Goal: Information Seeking & Learning: Find specific fact

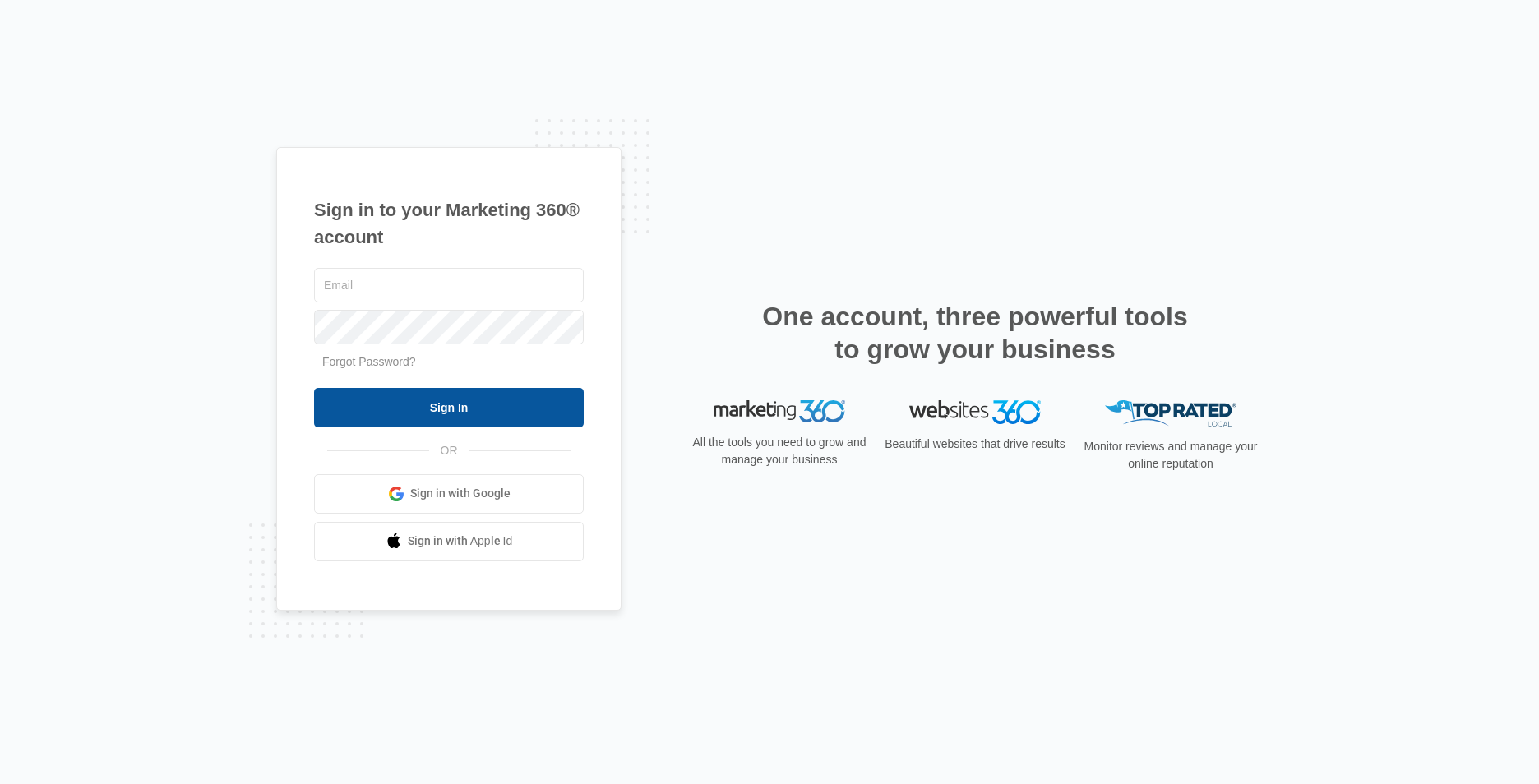
type input "[EMAIL_ADDRESS][DOMAIN_NAME]"
click at [495, 406] on input "Sign In" at bounding box center [448, 407] width 270 height 39
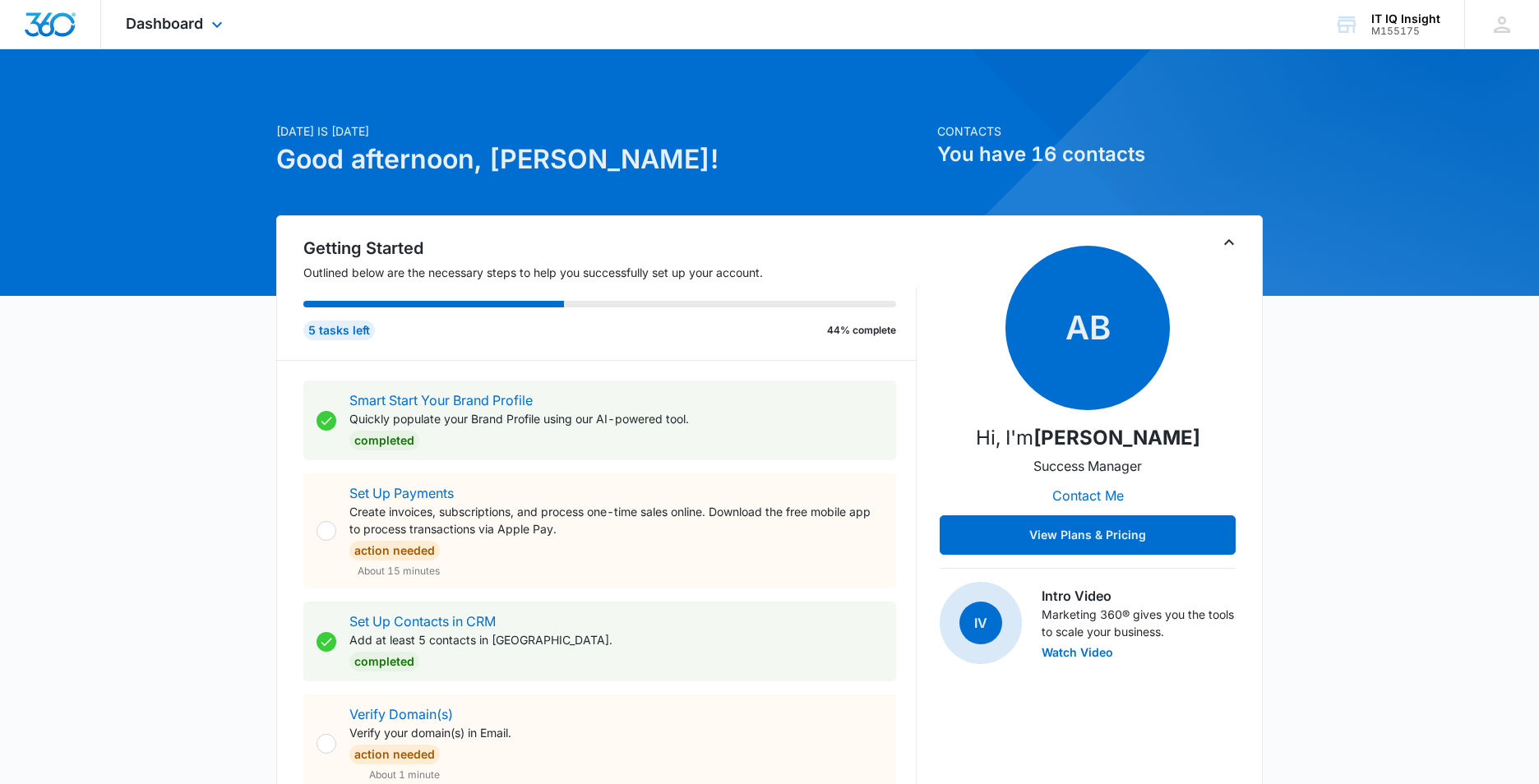
click at [219, 13] on div "Dashboard Apps Reputation Websites Forms CRM Email Social Content Ads Intellige…" at bounding box center [175, 24] width 150 height 48
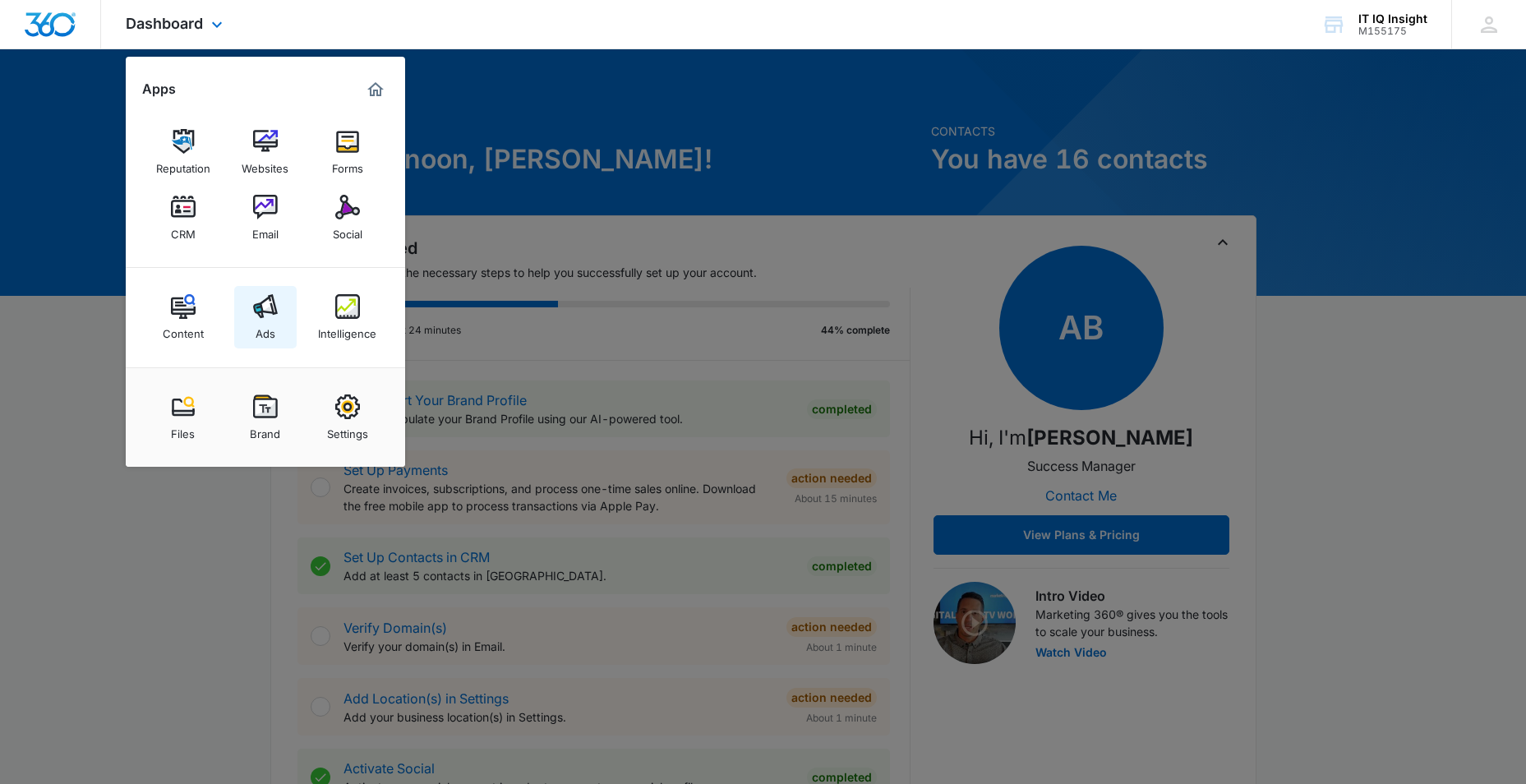
click at [271, 325] on div "Ads" at bounding box center [265, 330] width 20 height 22
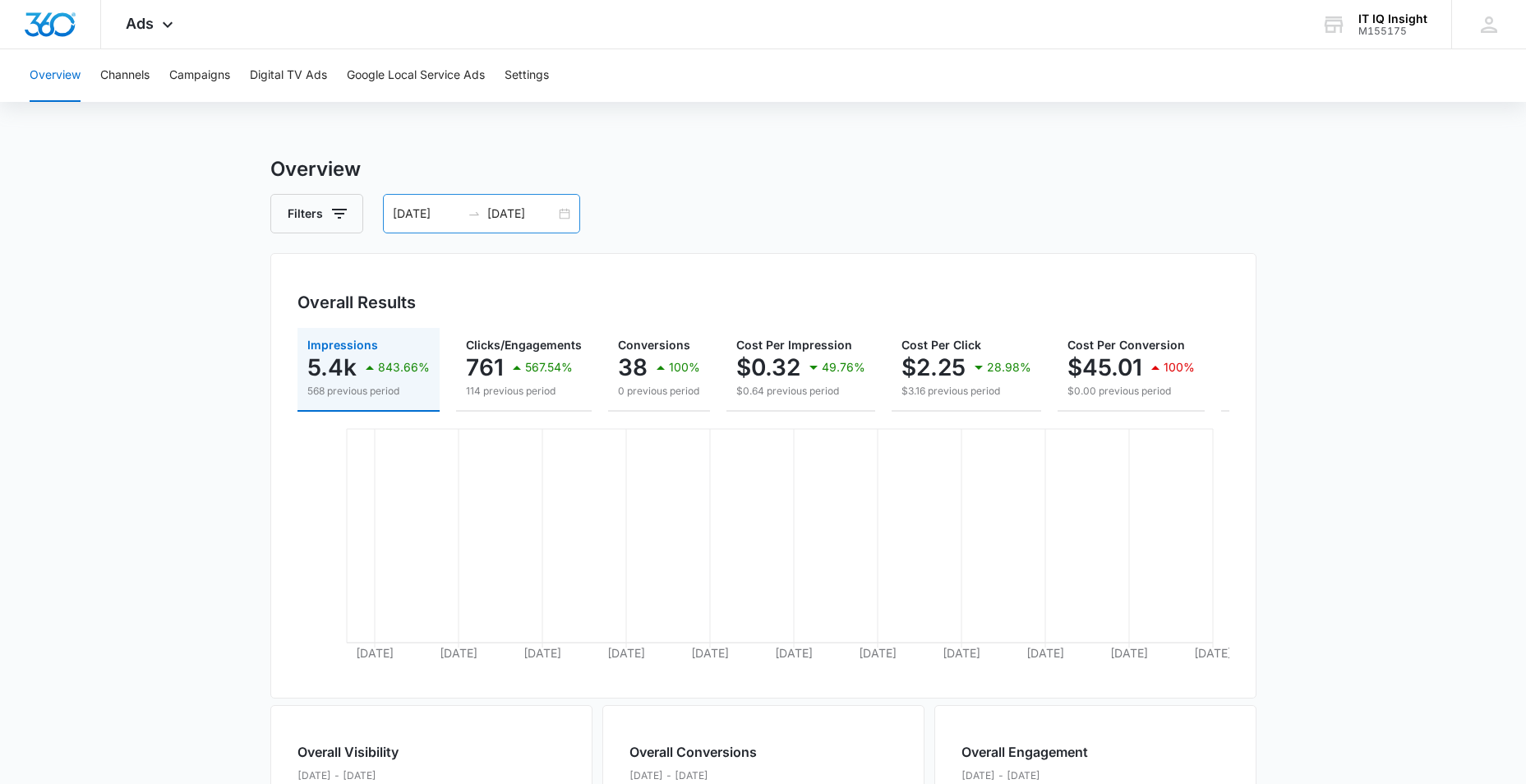
click at [527, 214] on input "[DATE]" at bounding box center [521, 213] width 68 height 18
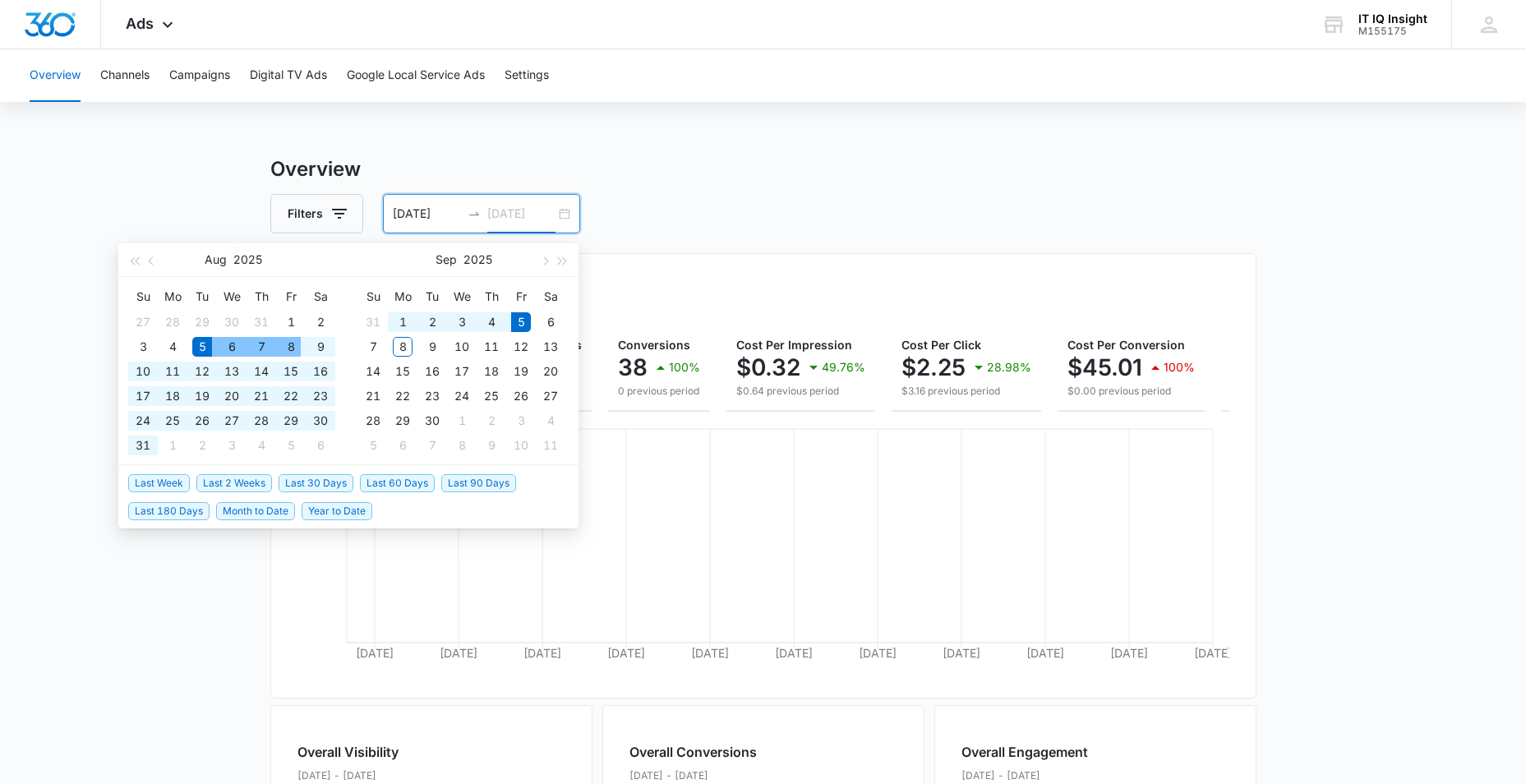
click at [284, 342] on div "8" at bounding box center [291, 347] width 20 height 20
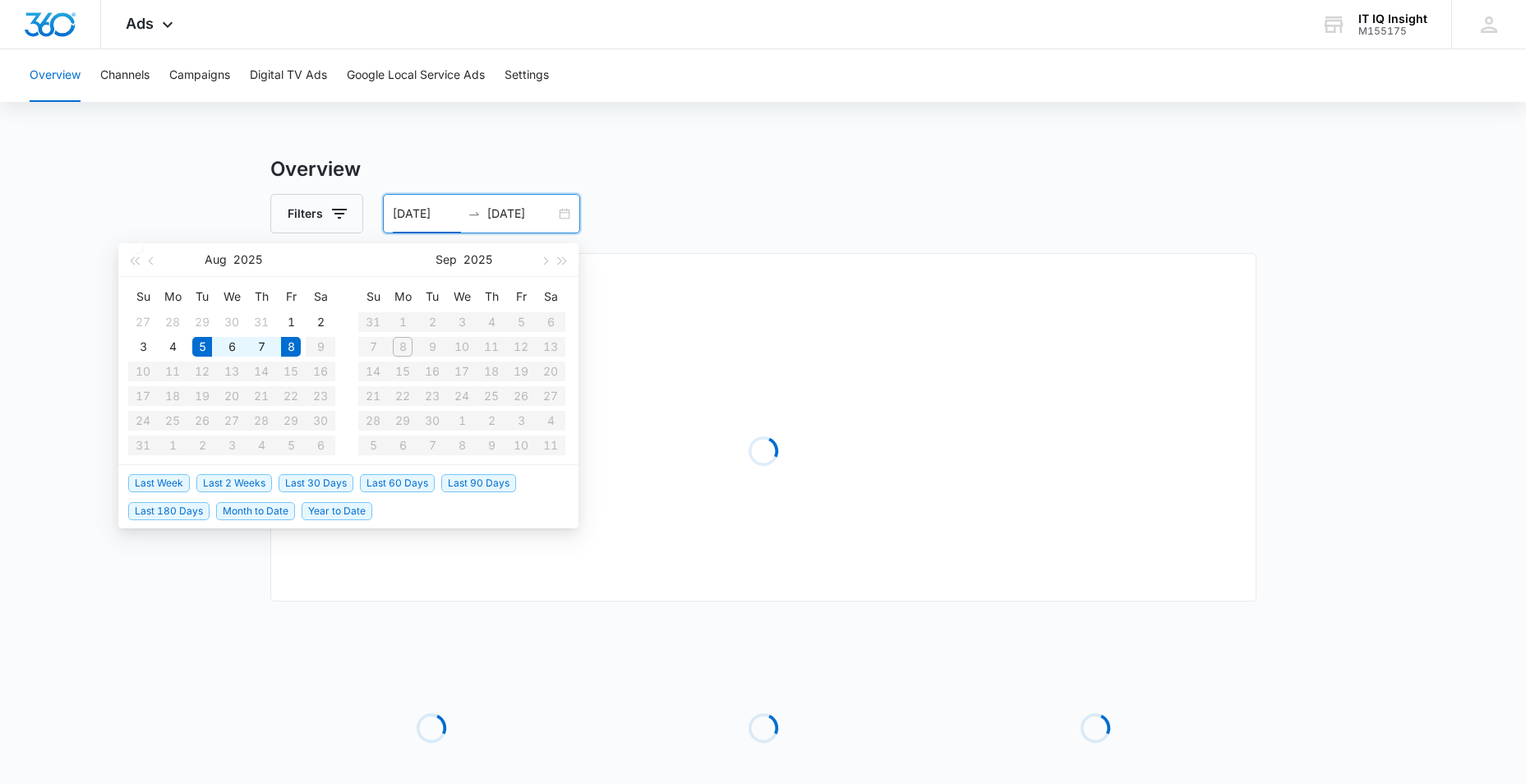
click at [394, 347] on table "Su Mo Tu We Th Fr Sa 31 1 2 3 4 5 6 7 8 9 10 11 12 13 14 15 16 17 18 19 20 21 2…" at bounding box center [462, 371] width 207 height 174
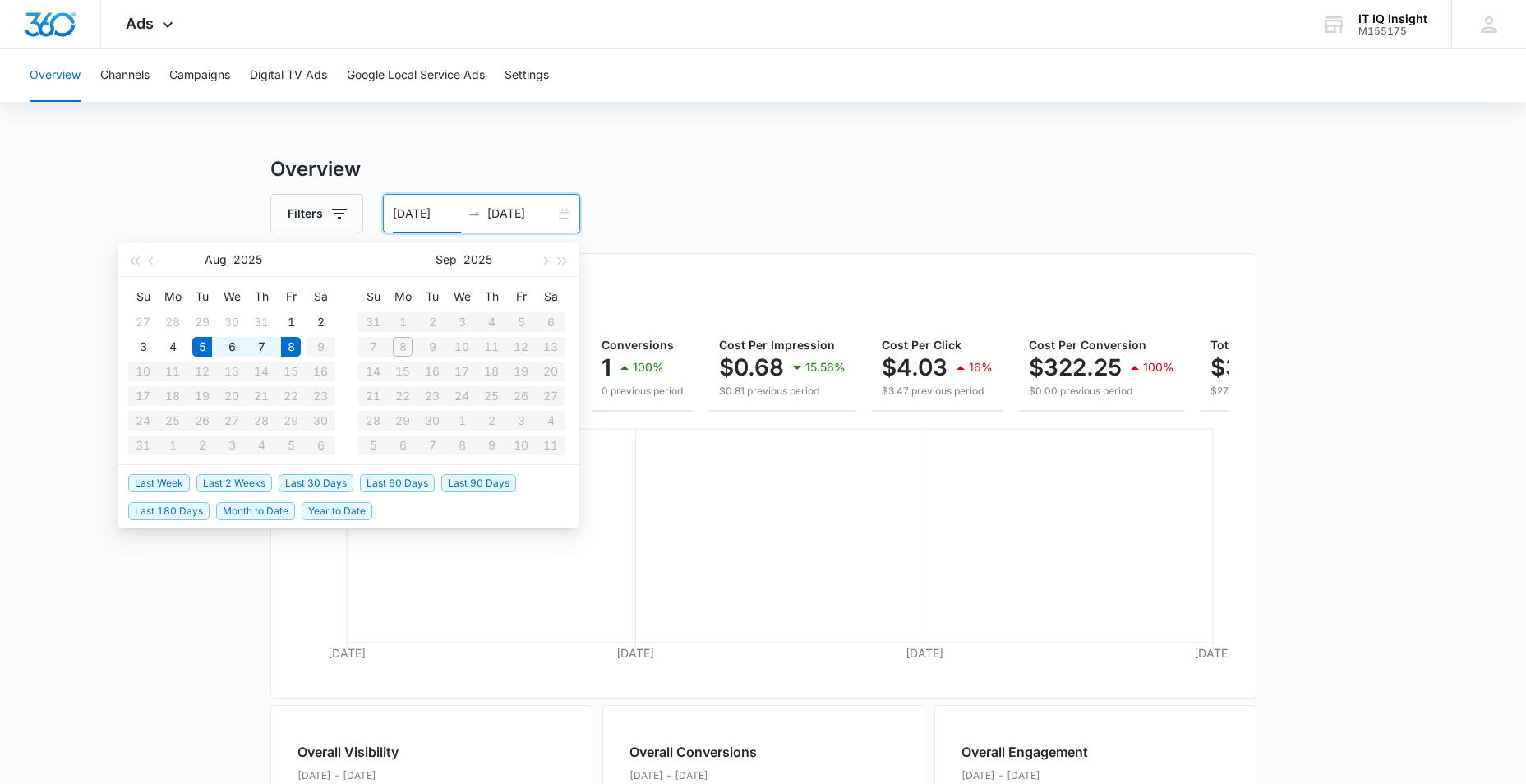
click at [403, 348] on table "Su Mo Tu We Th Fr Sa 31 1 2 3 4 5 6 7 8 9 10 11 12 13 14 15 16 17 18 19 20 21 2…" at bounding box center [462, 371] width 207 height 174
click at [504, 222] on input "[DATE]" at bounding box center [521, 213] width 68 height 18
type input "[DATE]"
click at [407, 348] on div "8" at bounding box center [403, 347] width 20 height 20
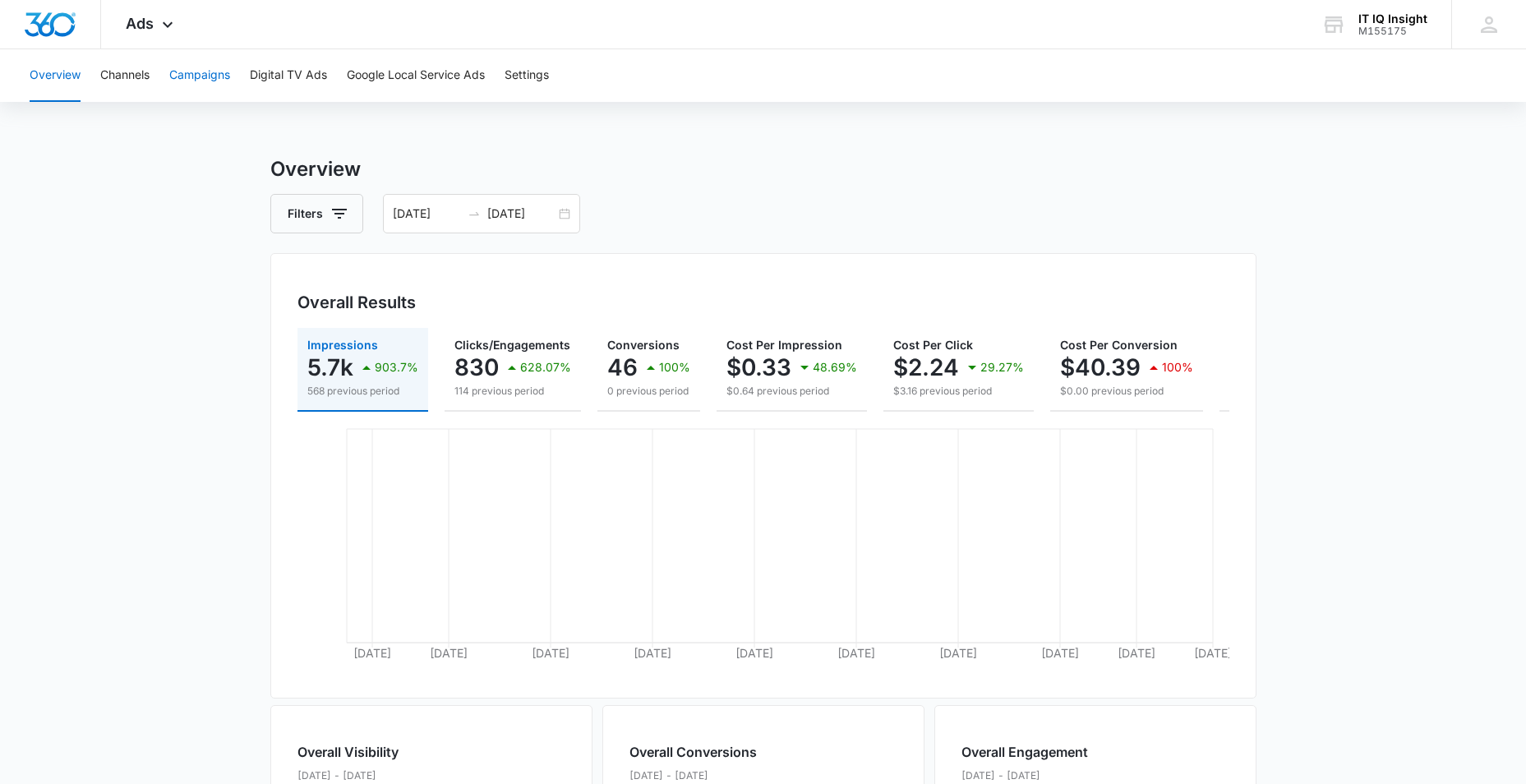
click at [202, 76] on button "Campaigns" at bounding box center [199, 75] width 61 height 53
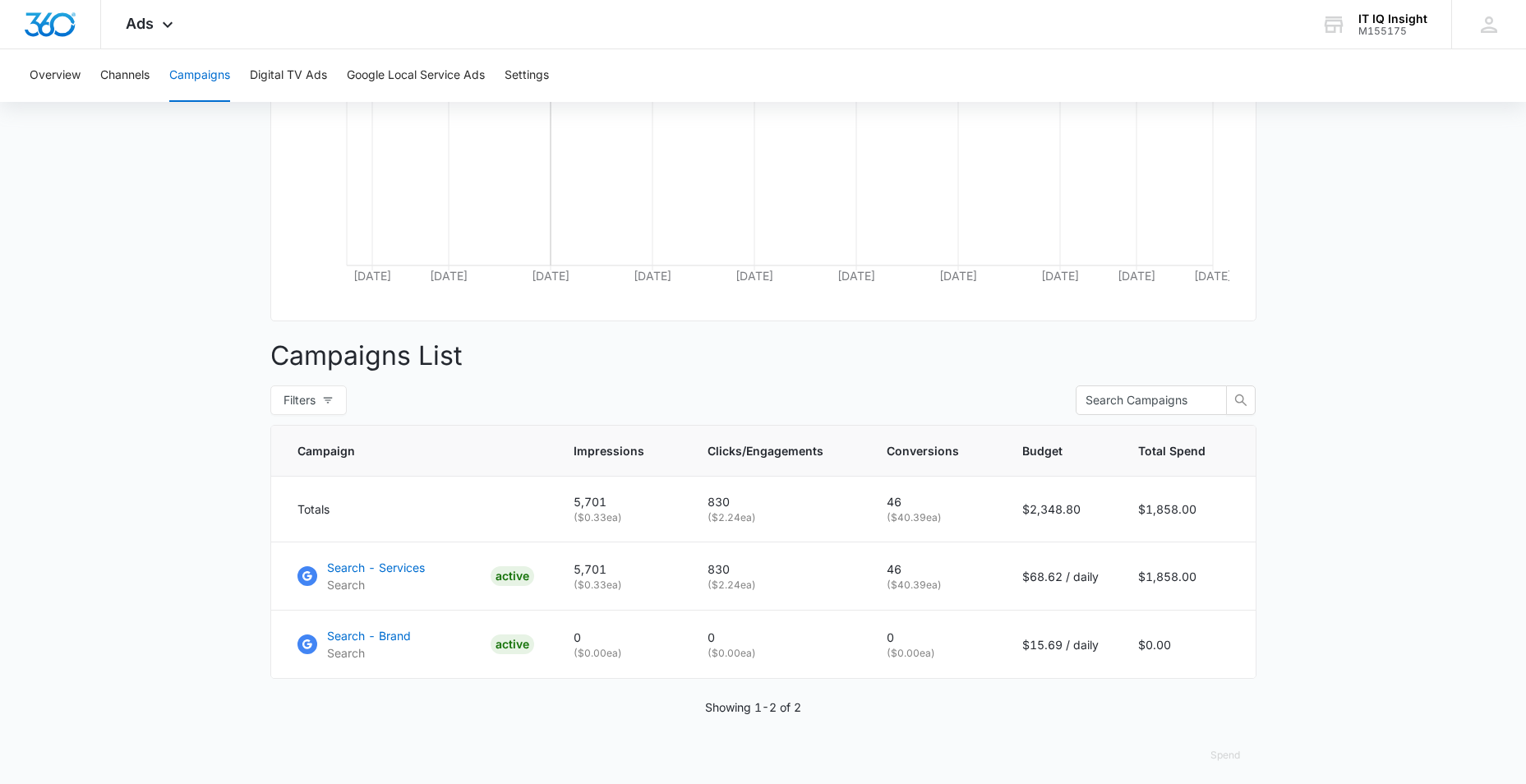
scroll to position [400, 0]
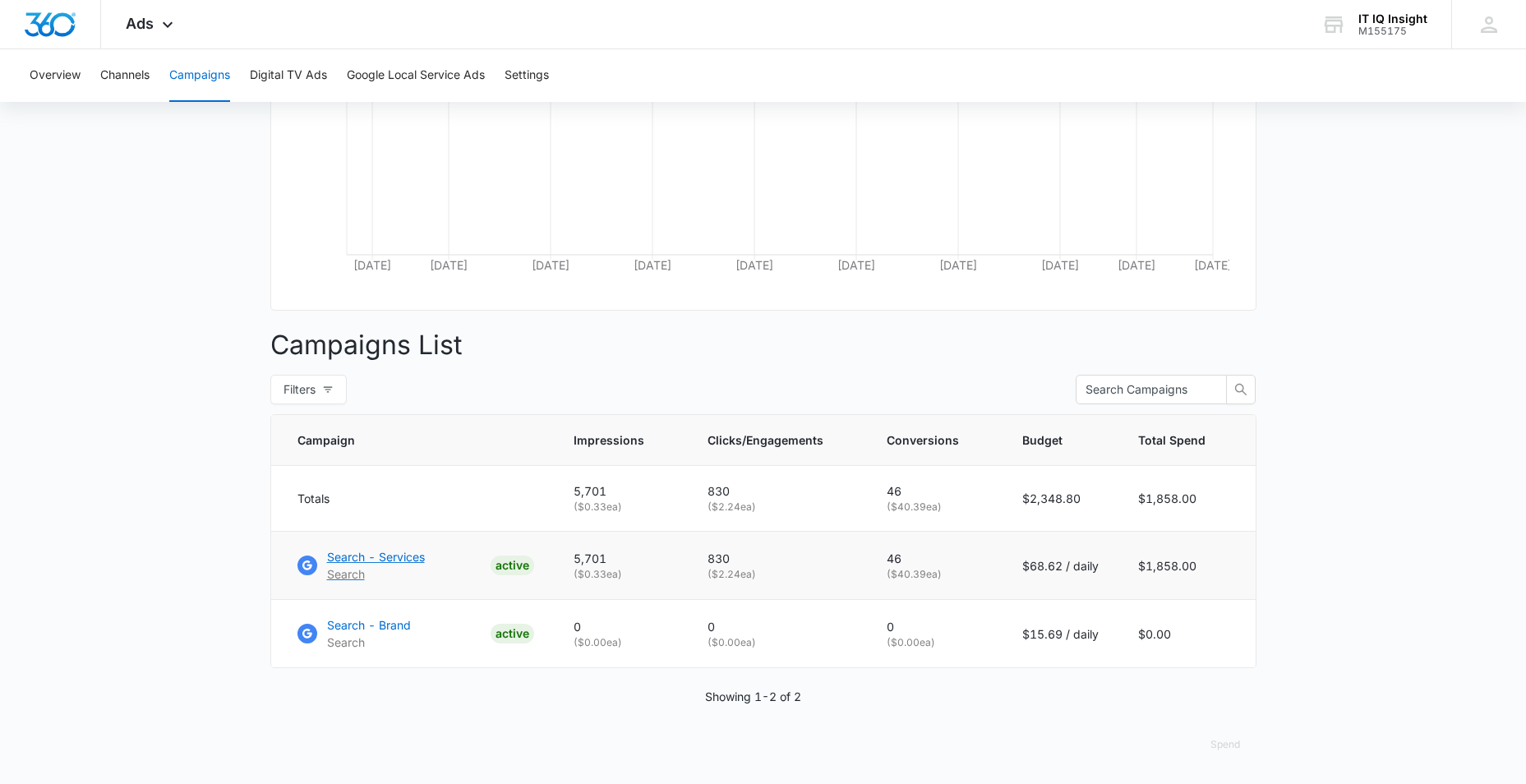
click at [512, 568] on div "ACTIVE" at bounding box center [513, 565] width 44 height 20
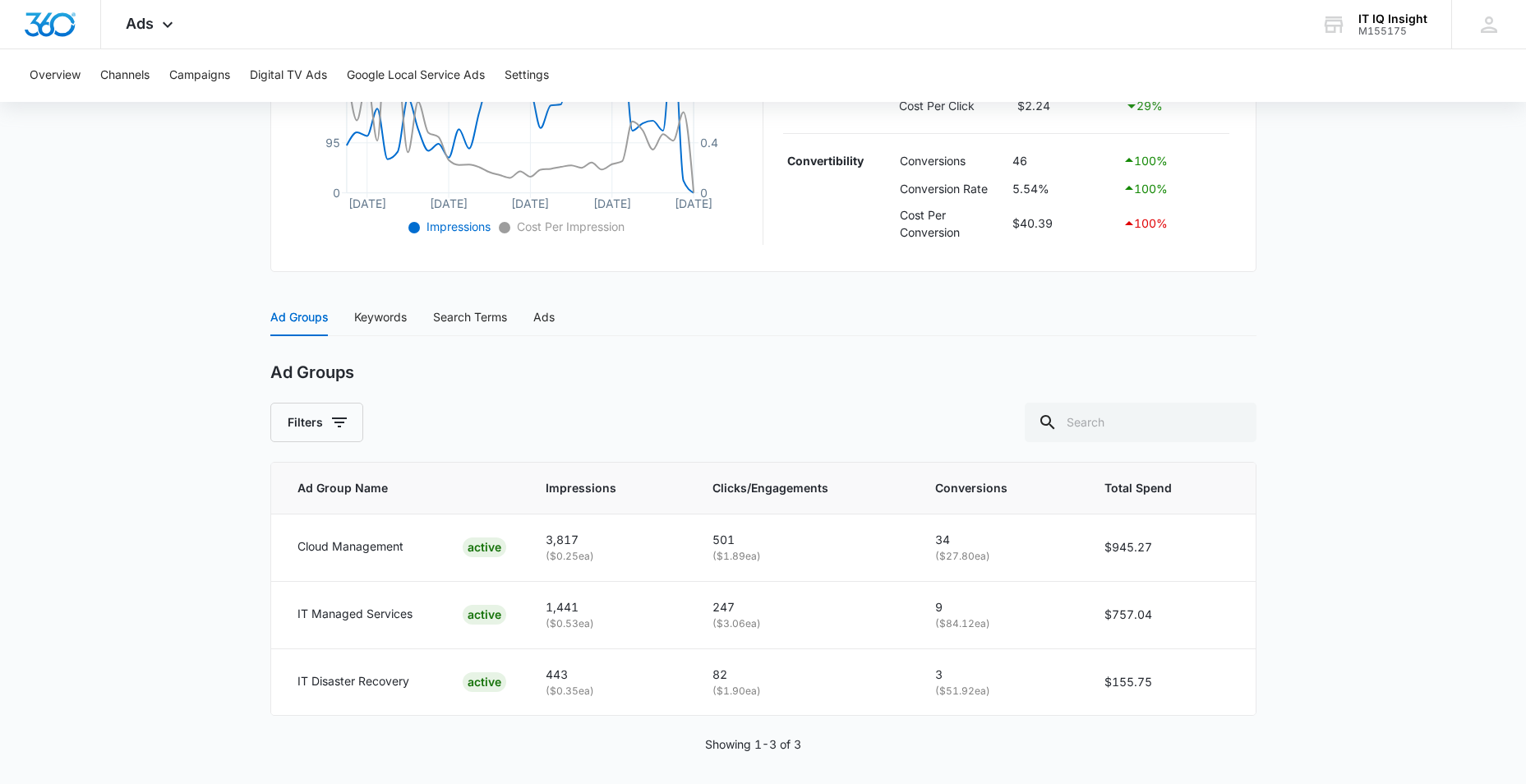
scroll to position [496, 0]
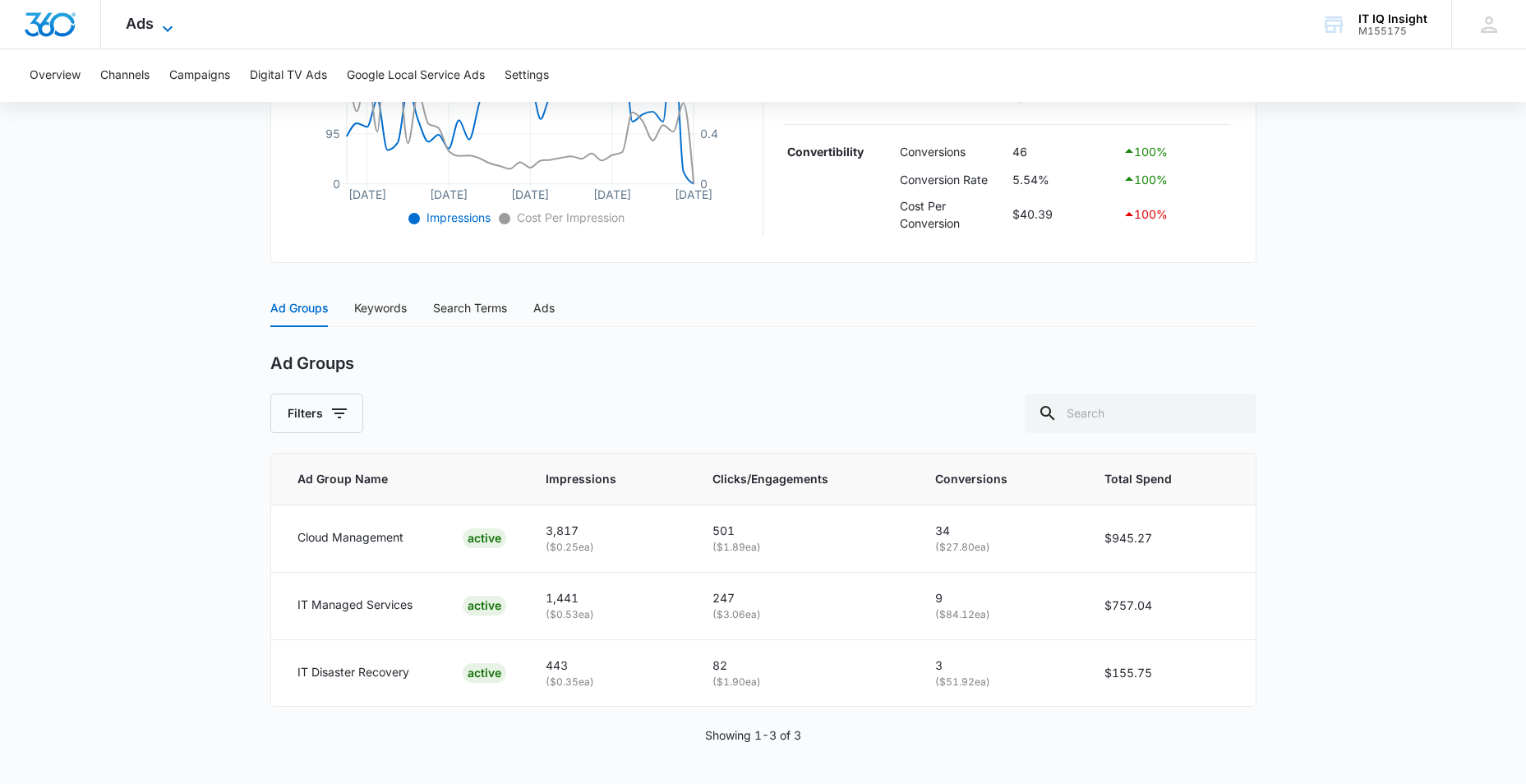
click at [165, 21] on icon at bounding box center [168, 29] width 20 height 20
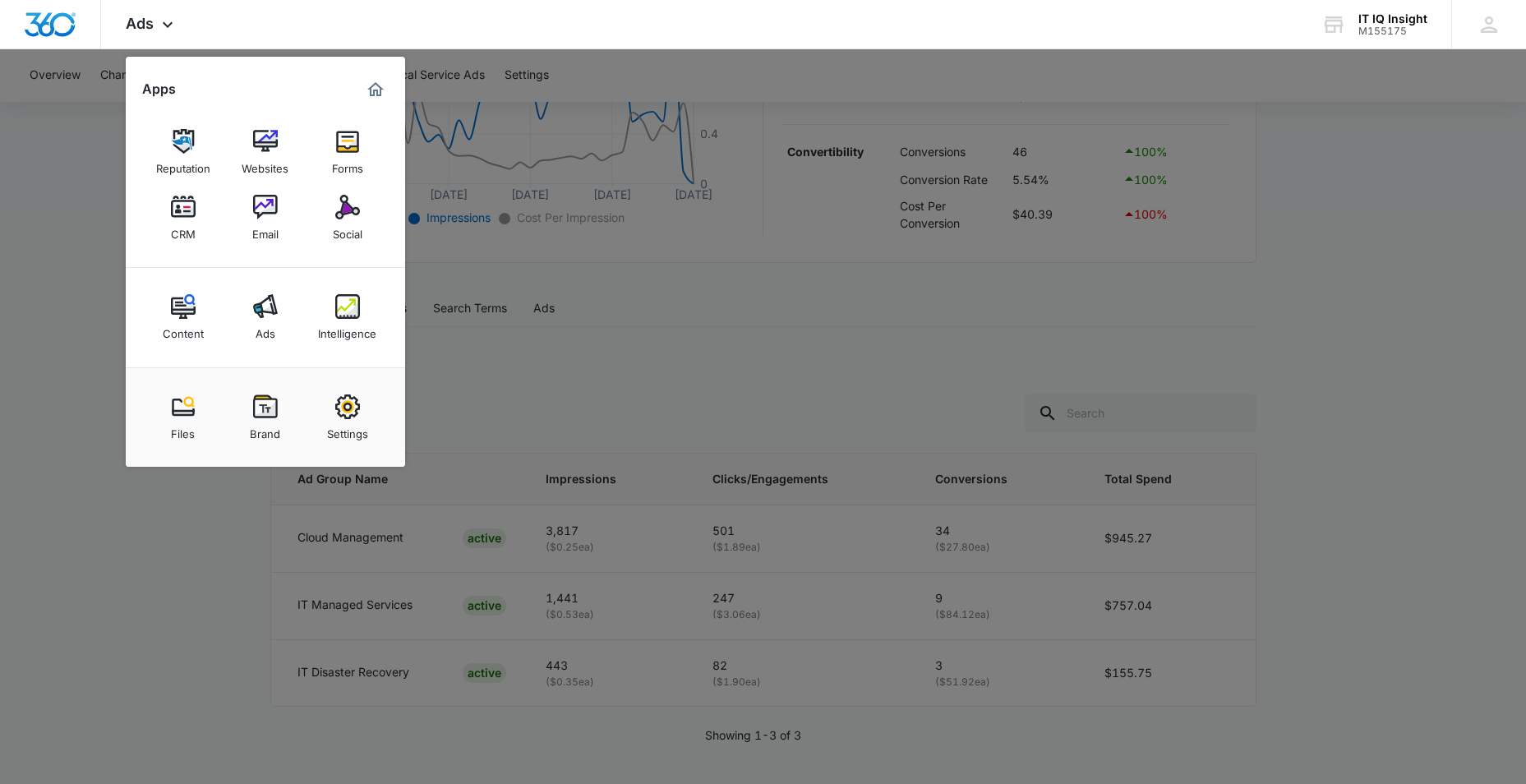
click at [350, 330] on div "Intelligence" at bounding box center [347, 330] width 58 height 22
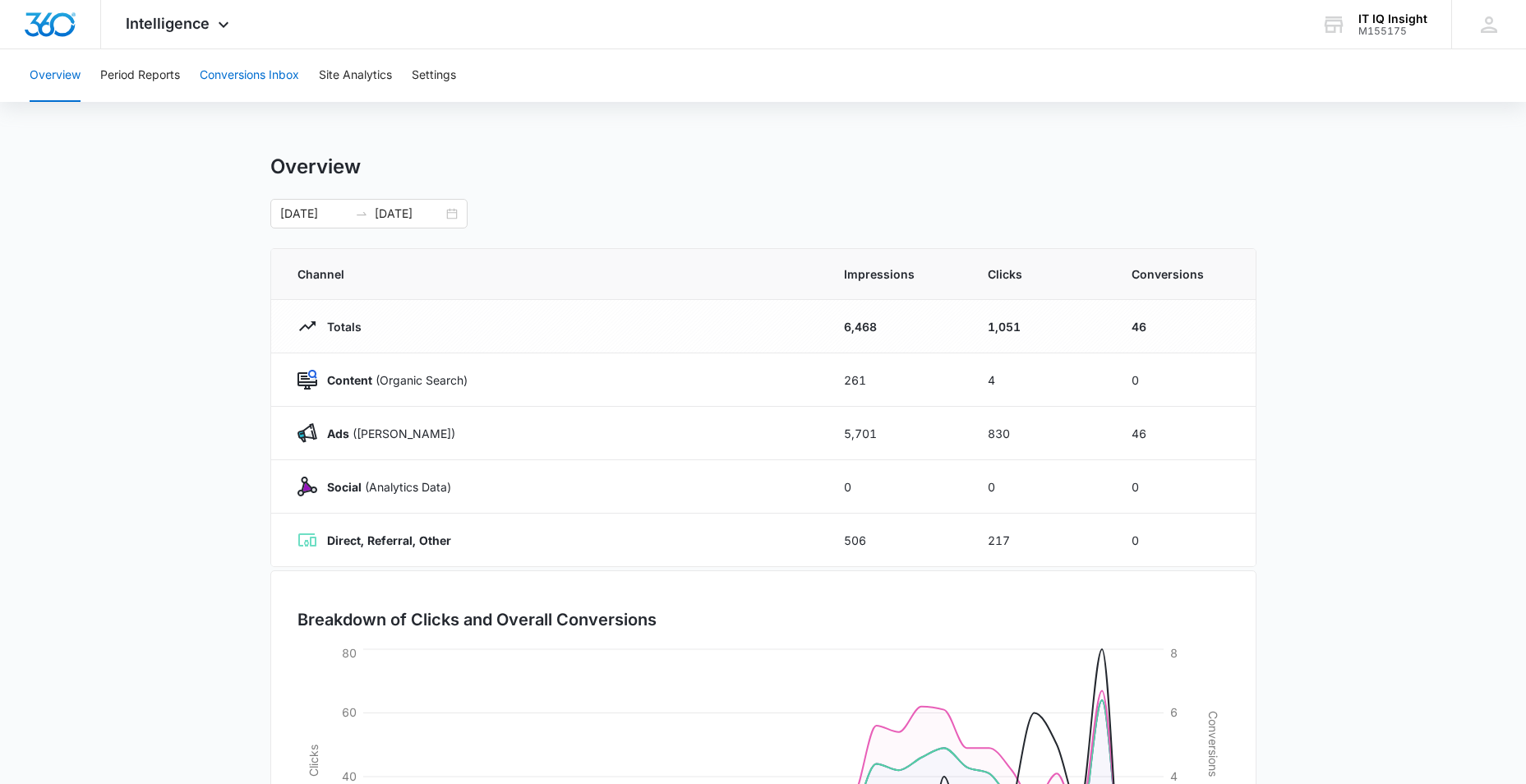
click at [246, 78] on button "Conversions Inbox" at bounding box center [249, 75] width 99 height 53
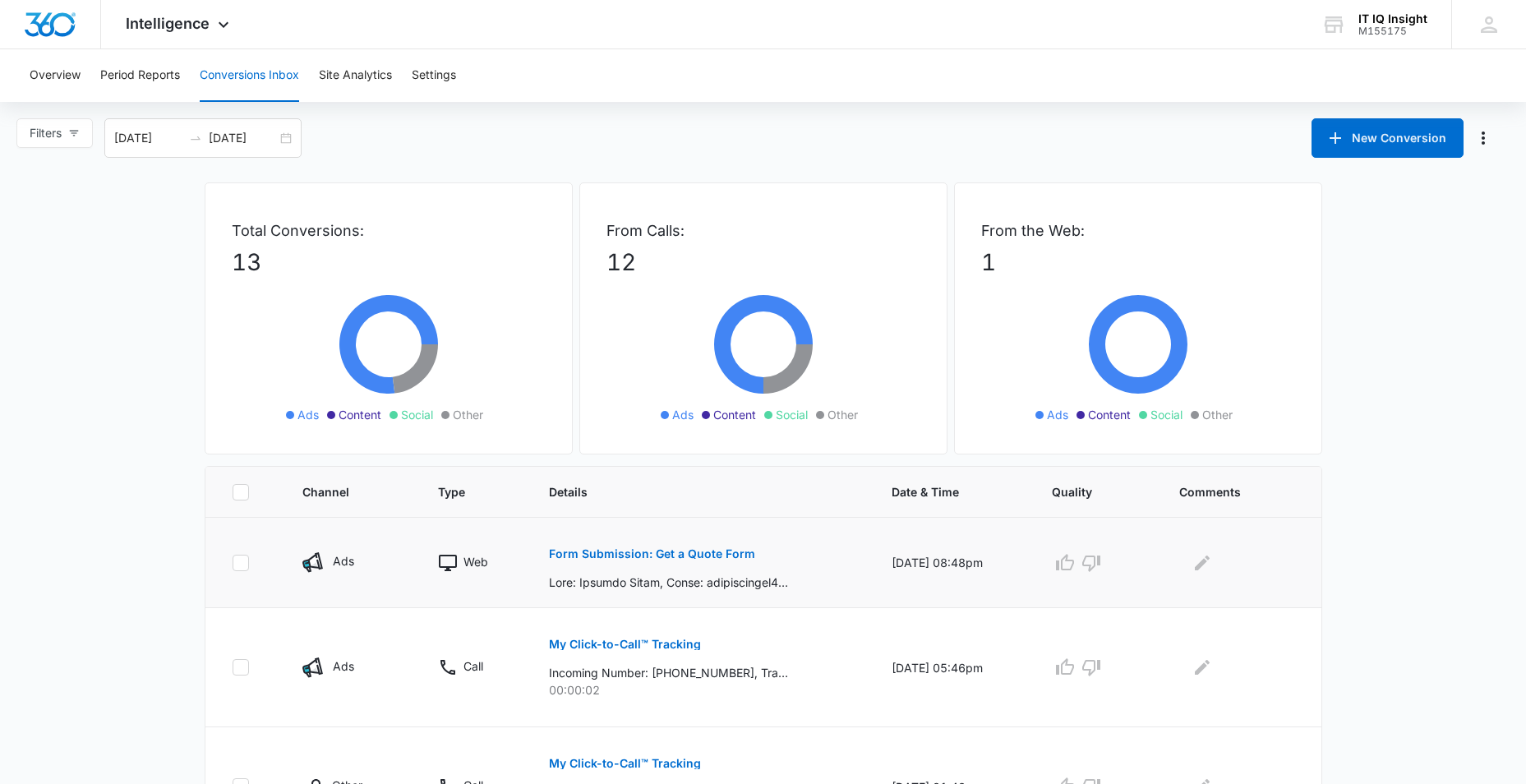
click at [605, 549] on p "Form Submission: Get a Quote Form" at bounding box center [652, 553] width 206 height 12
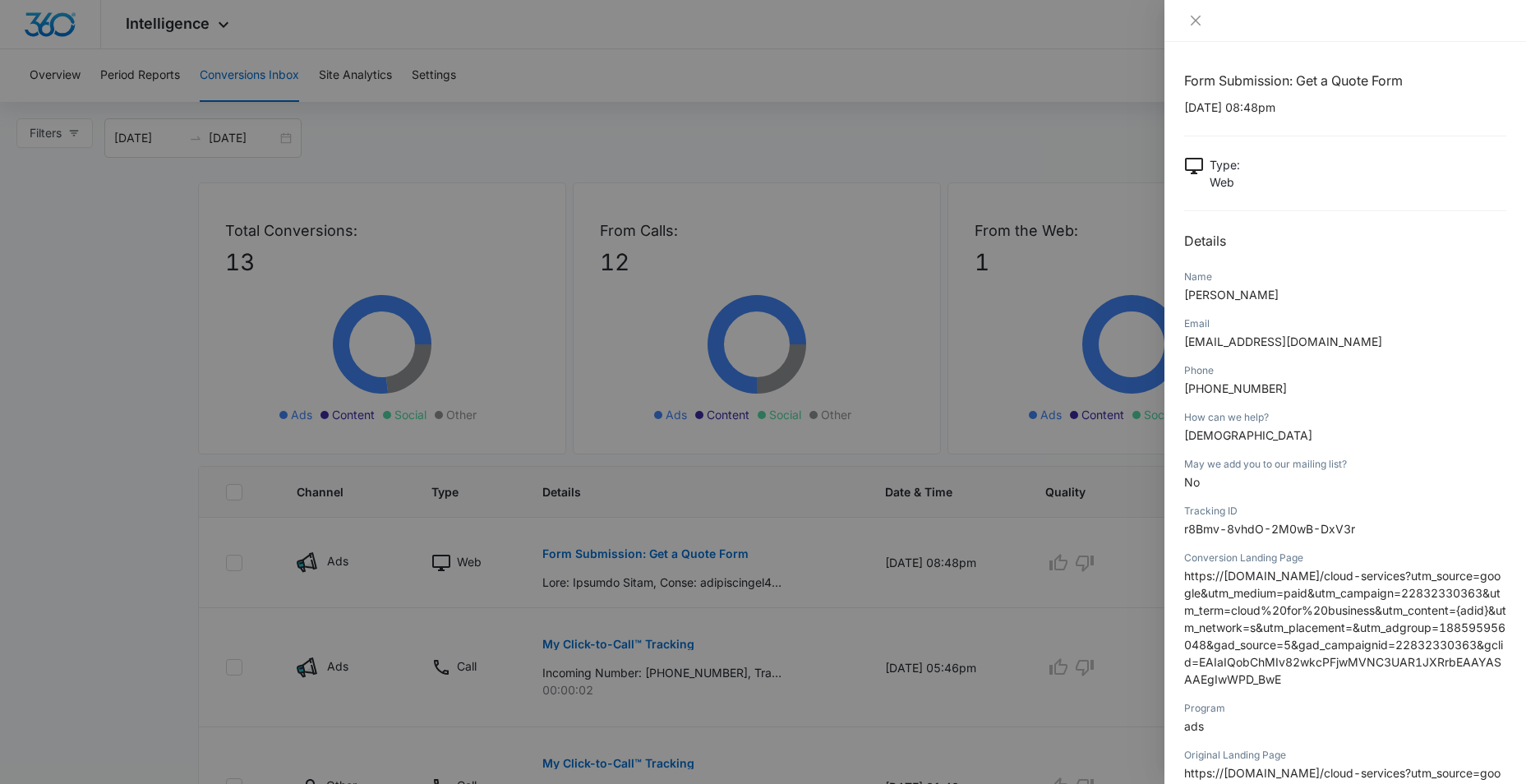
click at [580, 540] on div at bounding box center [763, 392] width 1526 height 784
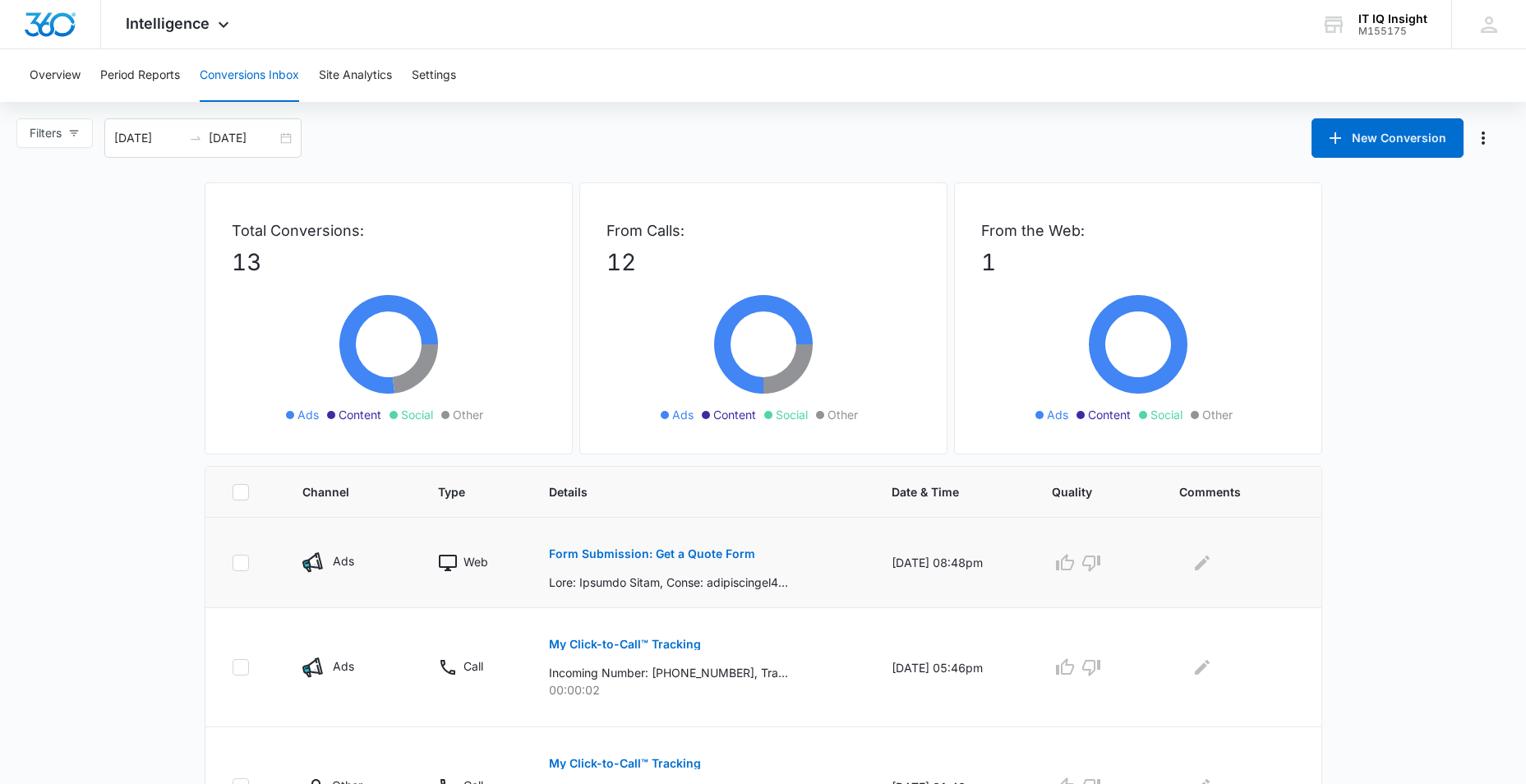
click at [638, 586] on p at bounding box center [668, 581] width 239 height 17
click at [642, 560] on button "Form Submission: Get a Quote Form" at bounding box center [652, 553] width 206 height 39
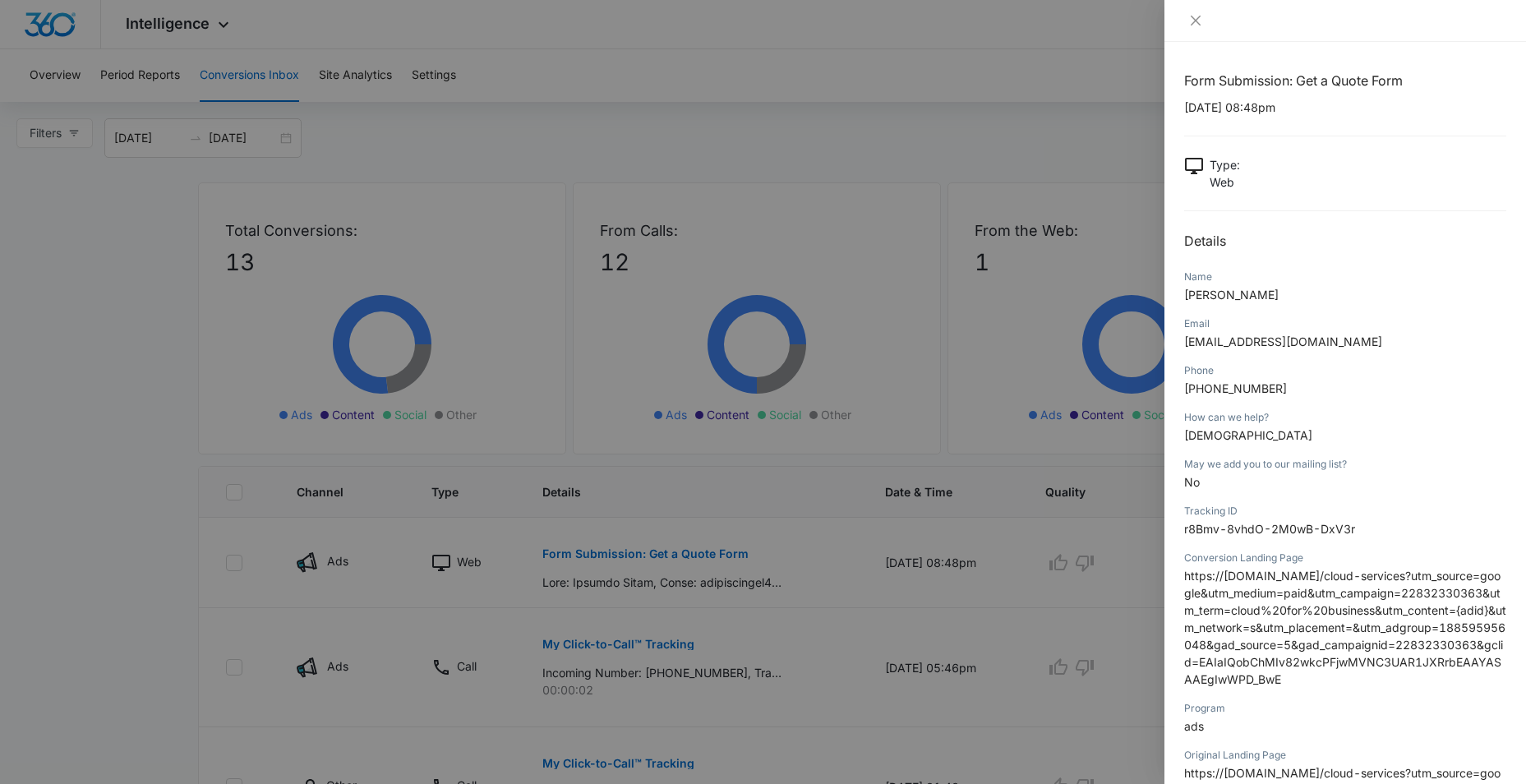
click at [1258, 600] on p "https://itiqinsight.com/cloud-services?utm_source=google&utm_medium=paid&utm_ca…" at bounding box center [1345, 627] width 322 height 121
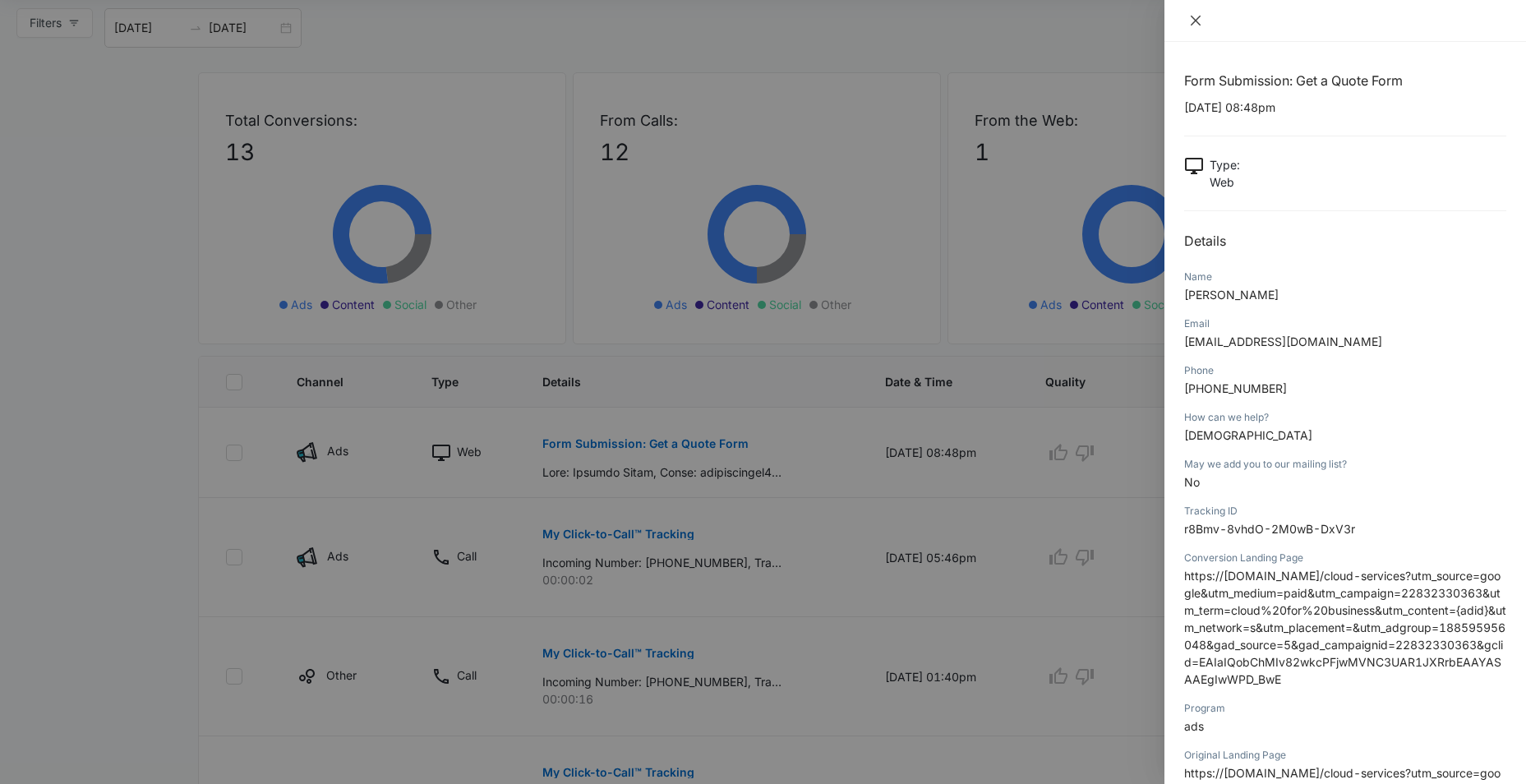
click at [1197, 21] on icon "close" at bounding box center [1195, 20] width 10 height 10
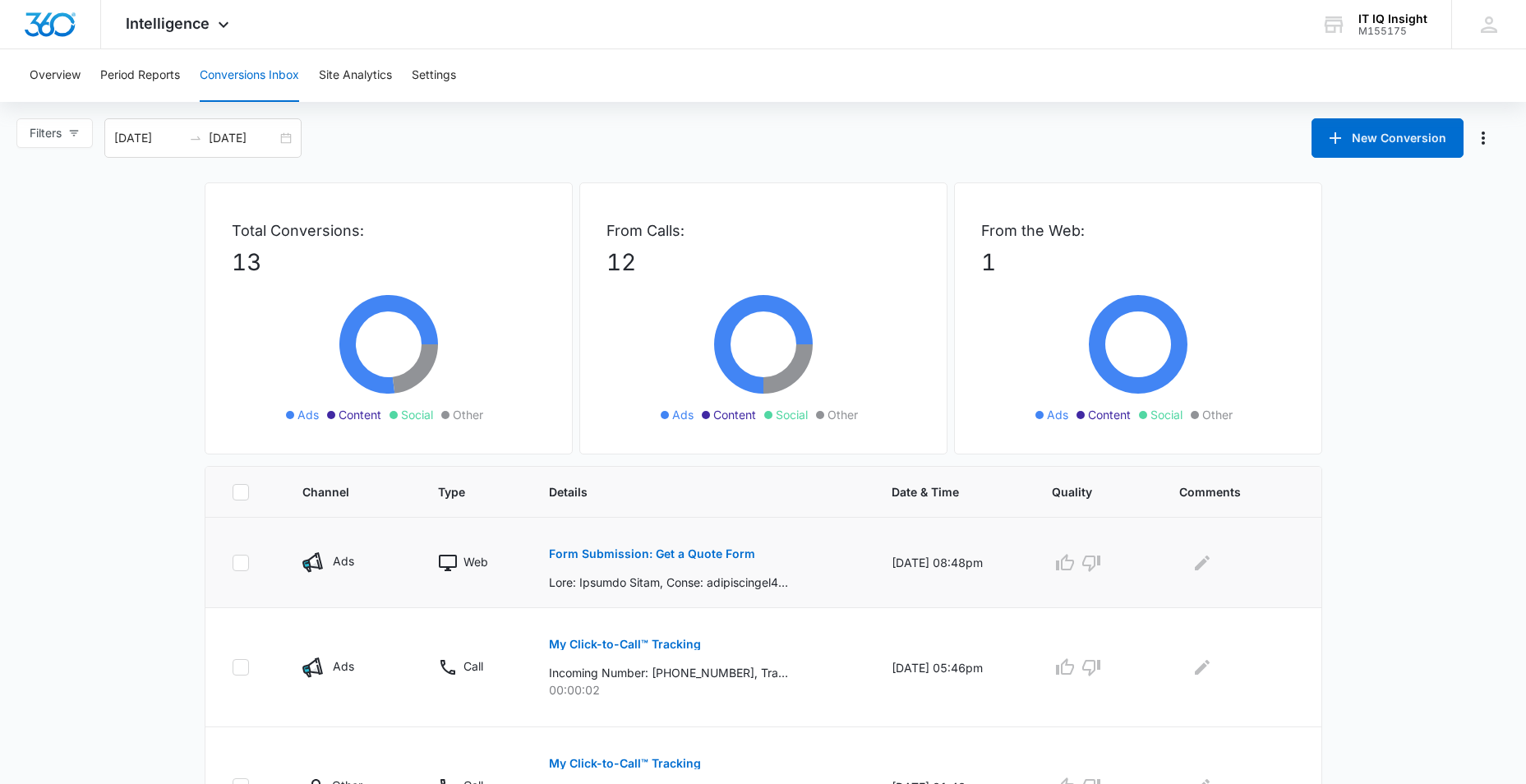
click at [706, 554] on p "Form Submission: Get a Quote Form" at bounding box center [652, 553] width 206 height 12
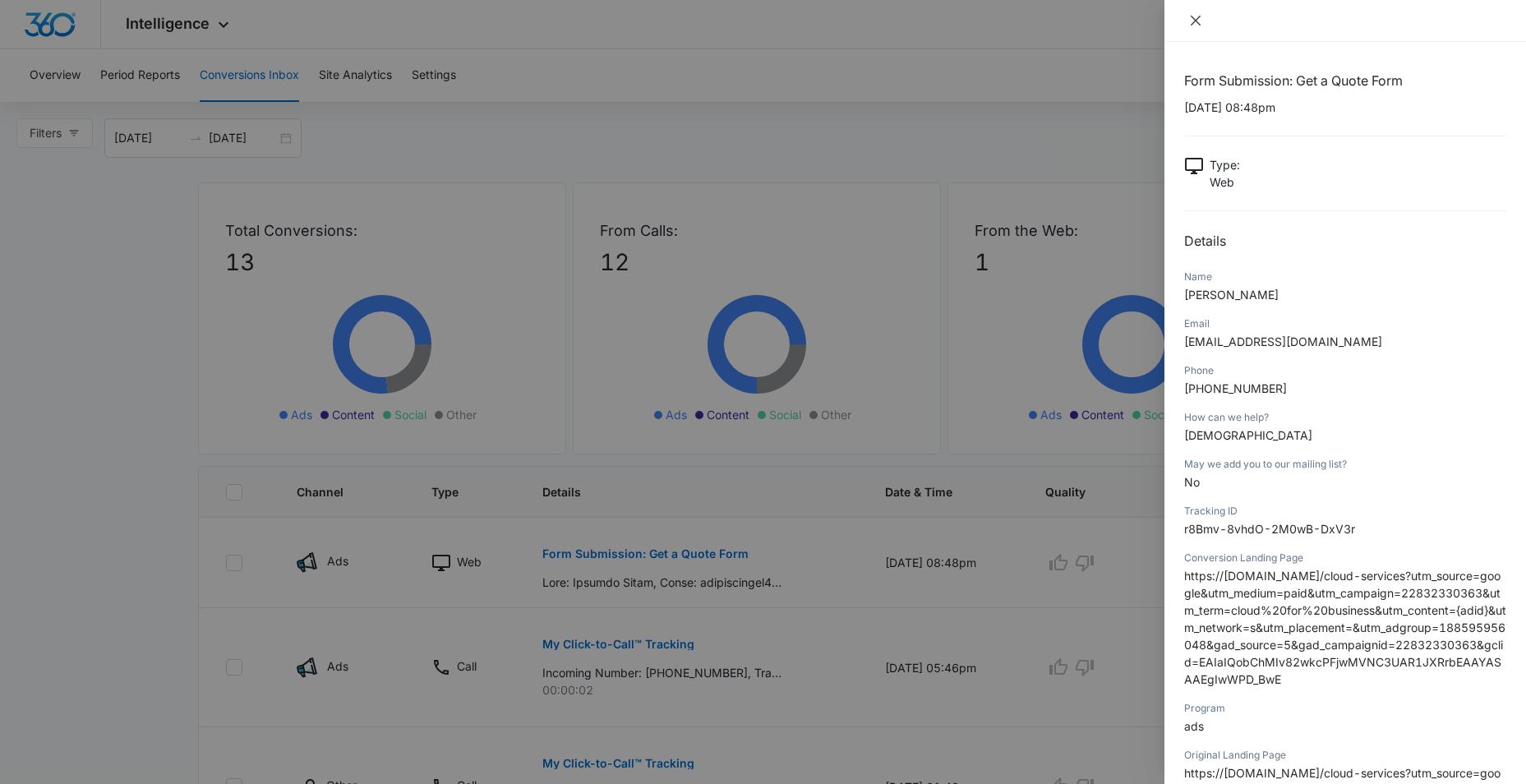
click at [1188, 22] on button "Close" at bounding box center [1195, 20] width 23 height 15
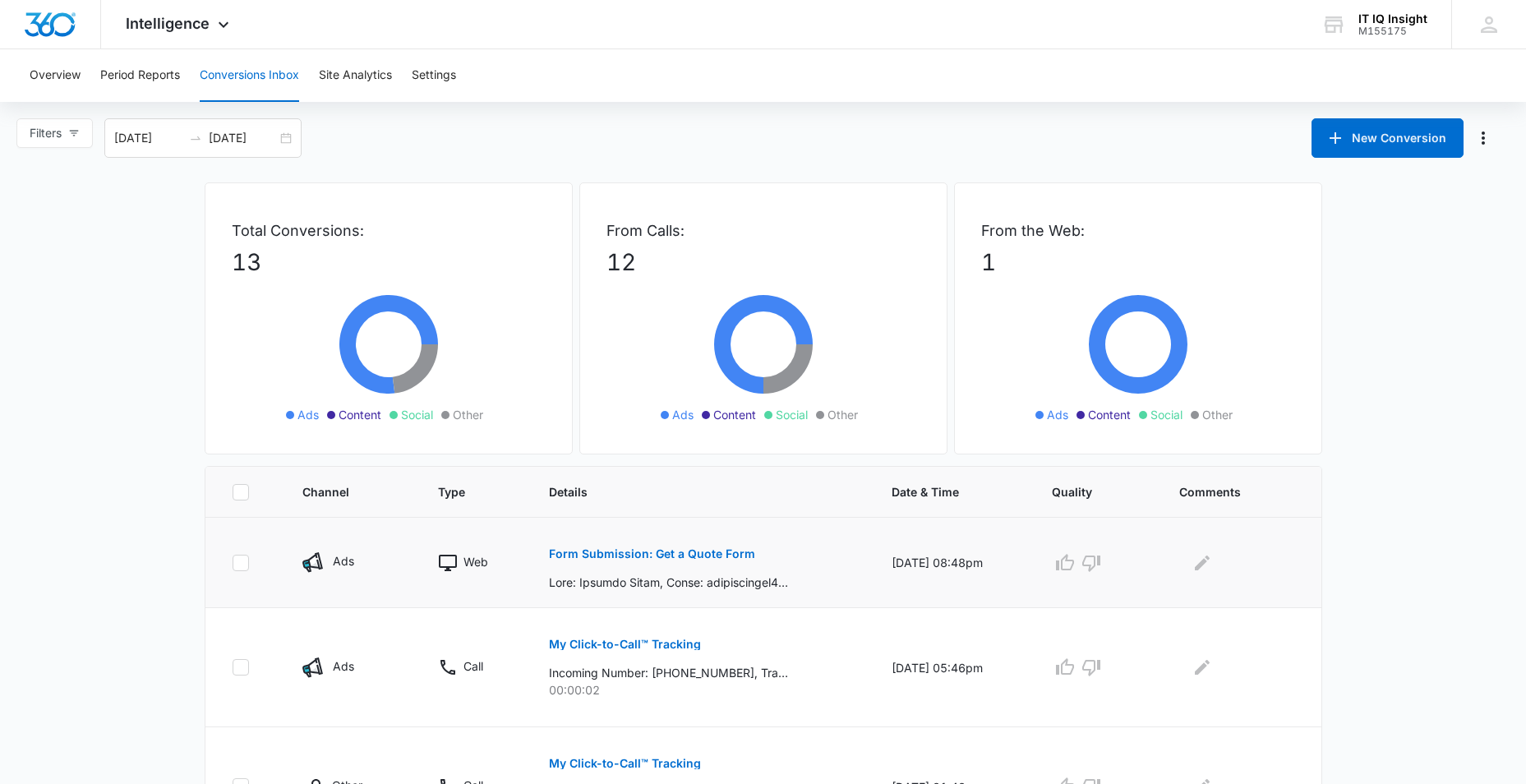
click at [655, 555] on p "Form Submission: Get a Quote Form" at bounding box center [652, 553] width 206 height 12
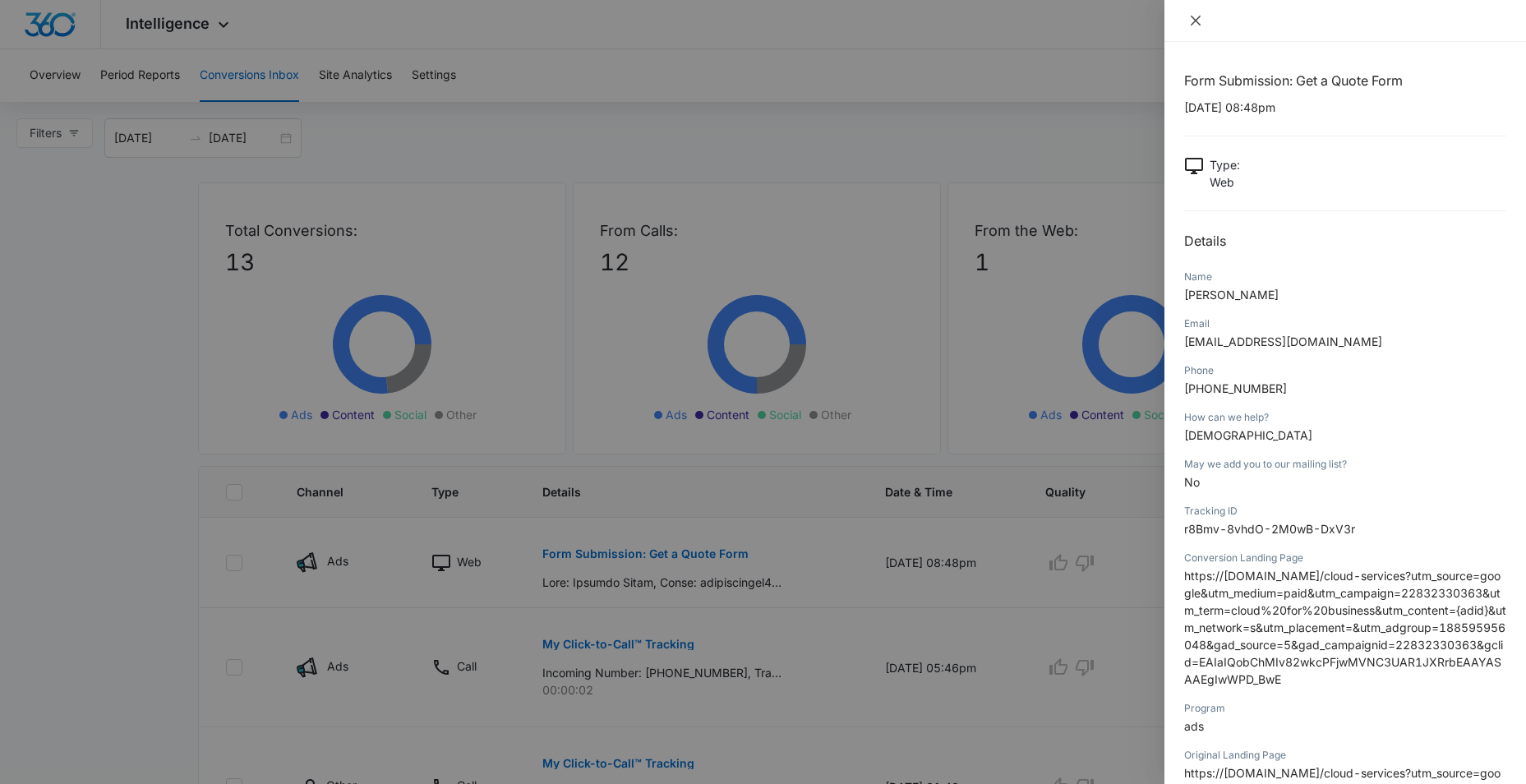
click at [1191, 23] on icon "close" at bounding box center [1195, 20] width 13 height 13
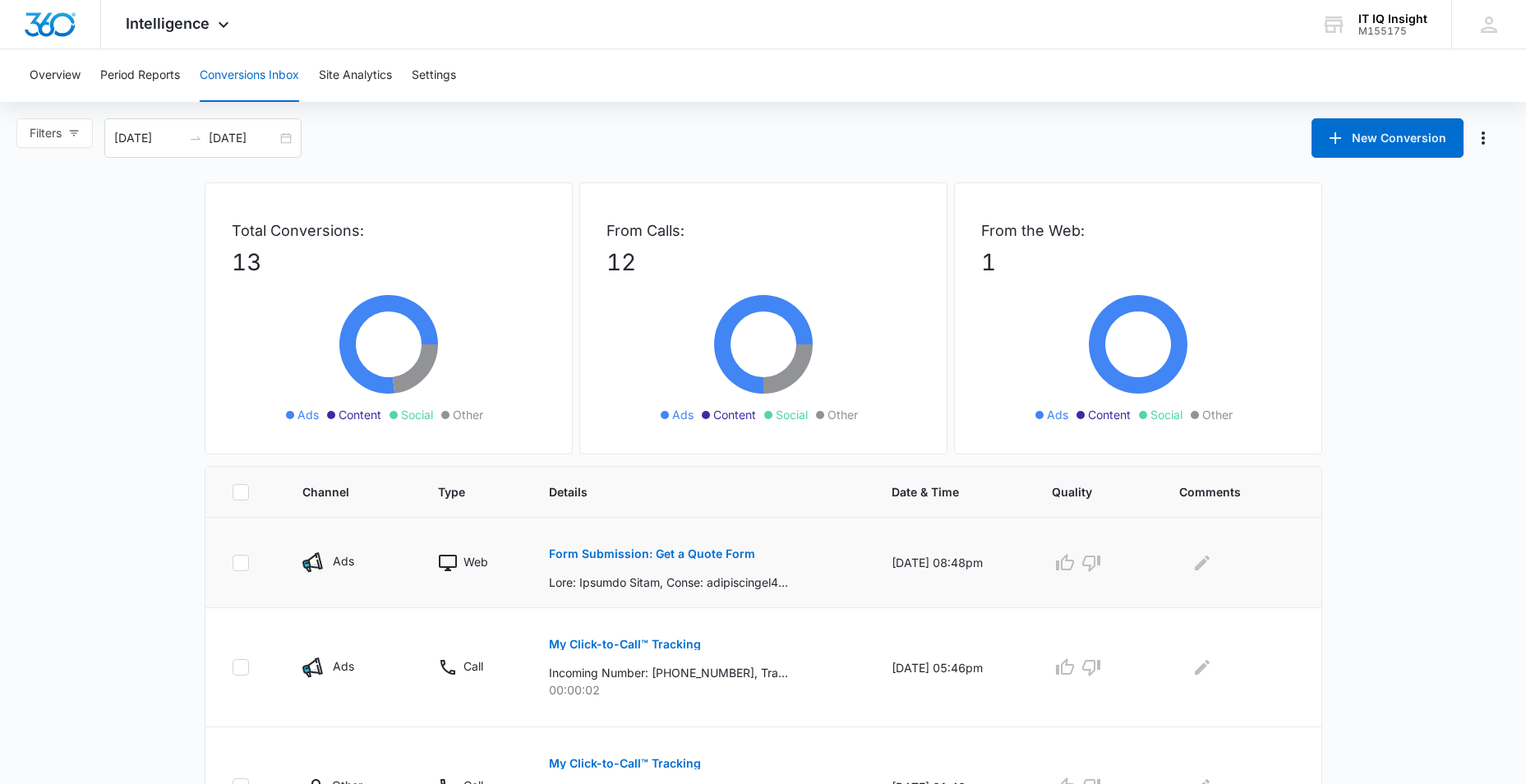
click at [597, 549] on p "Form Submission: Get a Quote Form" at bounding box center [652, 553] width 206 height 12
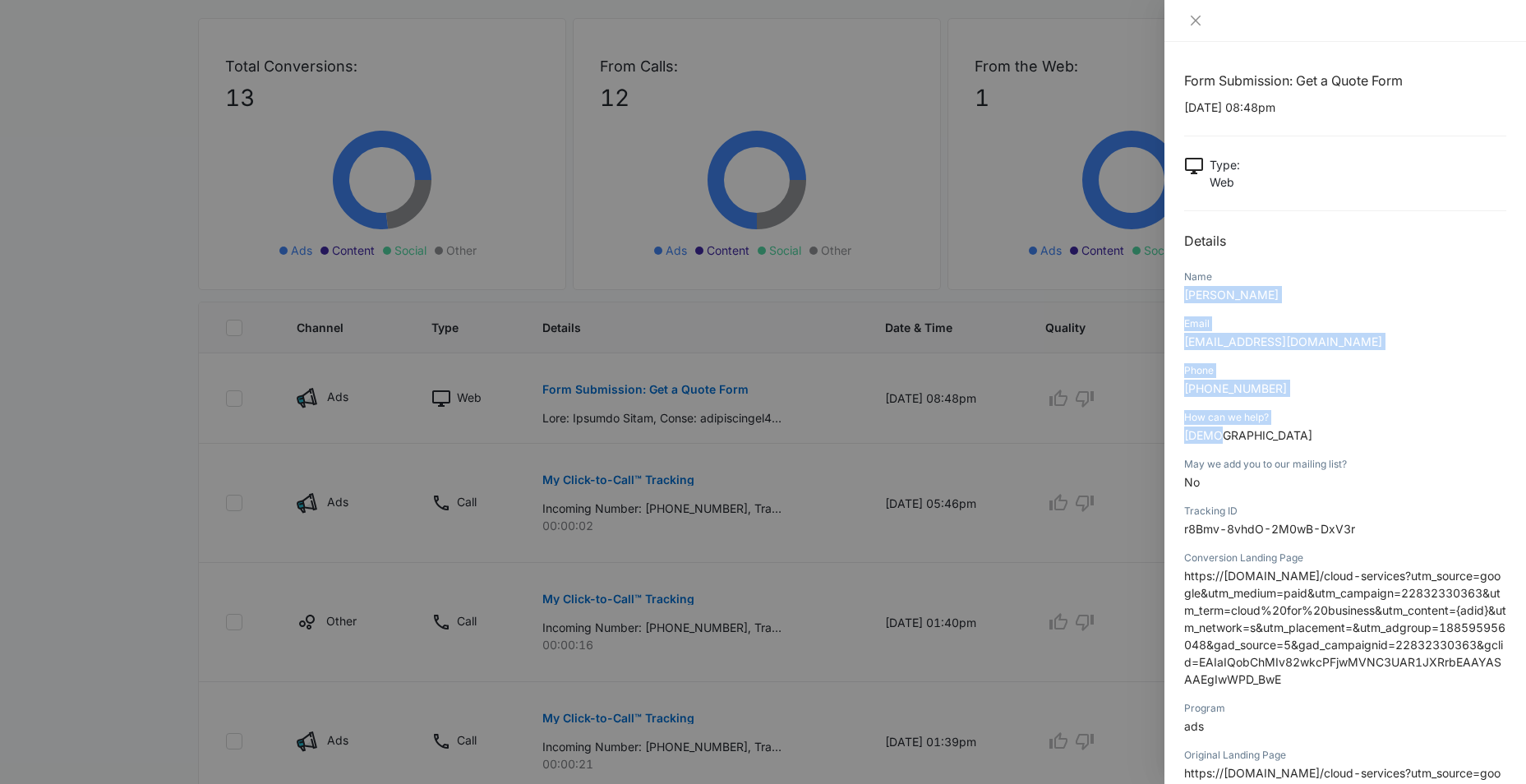
drag, startPoint x: 1182, startPoint y: 286, endPoint x: 1327, endPoint y: 432, distance: 205.8
click at [1327, 432] on div "Form Submission: Get a Quote Form 09/06/2025 at 08:48pm Type : Web Details Name…" at bounding box center [1345, 412] width 362 height 742
copy div "Wallace Whang Email tajawilliams55@etc.com Phone 870-697-4828 How can we help? …"
click at [1391, 473] on p "No" at bounding box center [1345, 481] width 322 height 17
drag, startPoint x: 1182, startPoint y: 290, endPoint x: 1249, endPoint y: 307, distance: 69.1
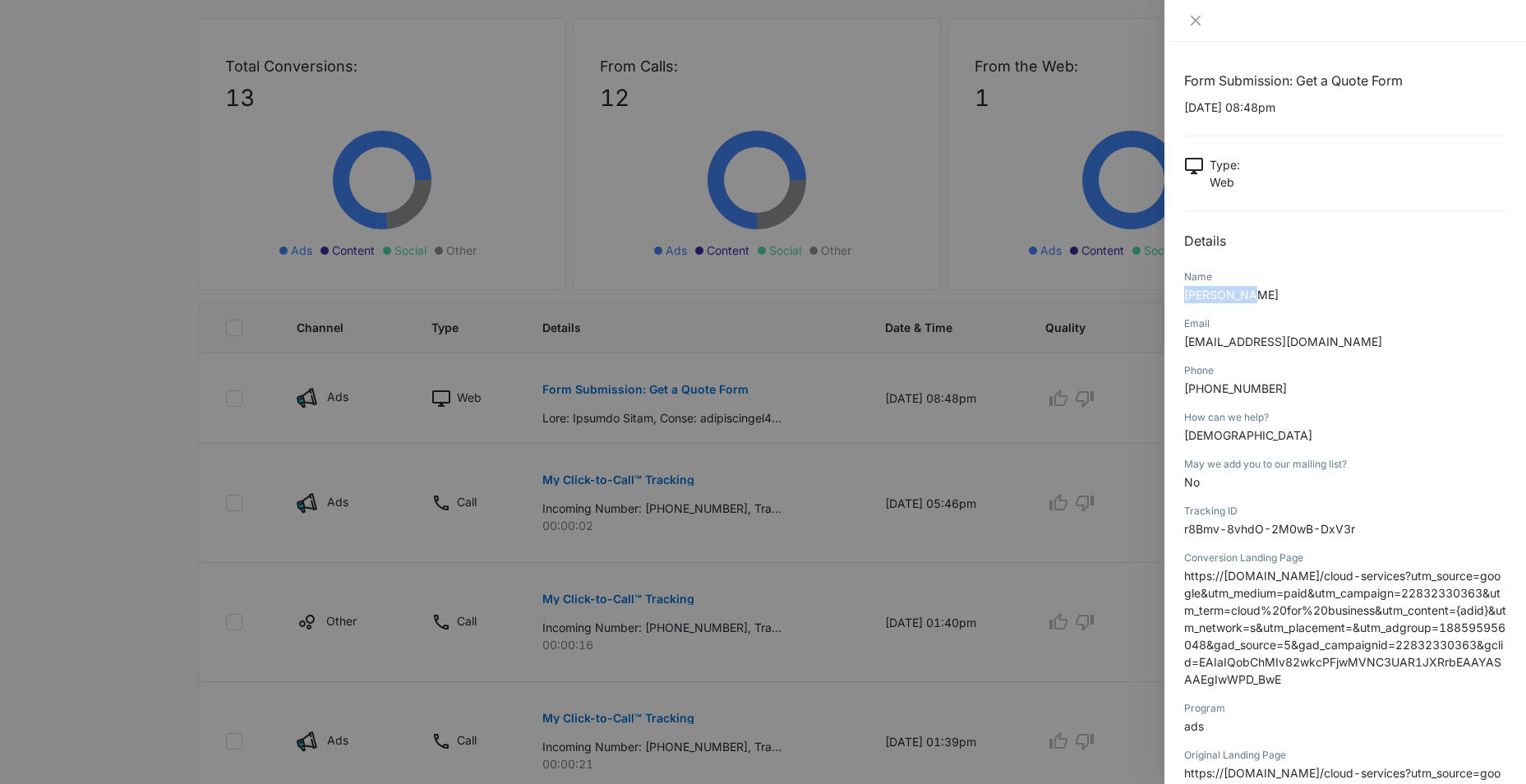
click at [1249, 307] on div "Form Submission: Get a Quote Form 09/06/2025 at 08:48pm Type : Web Details Name…" at bounding box center [1345, 412] width 362 height 742
drag, startPoint x: 1249, startPoint y: 307, endPoint x: 1287, endPoint y: 390, distance: 91.3
click at [1287, 390] on div "Form Submission: Get a Quote Form 09/06/2025 at 08:48pm Type : Web Details Name…" at bounding box center [1345, 412] width 362 height 742
copy div "Name Wallace Whang Email tajawilliams55@etc.com Phone 870-697-4828"
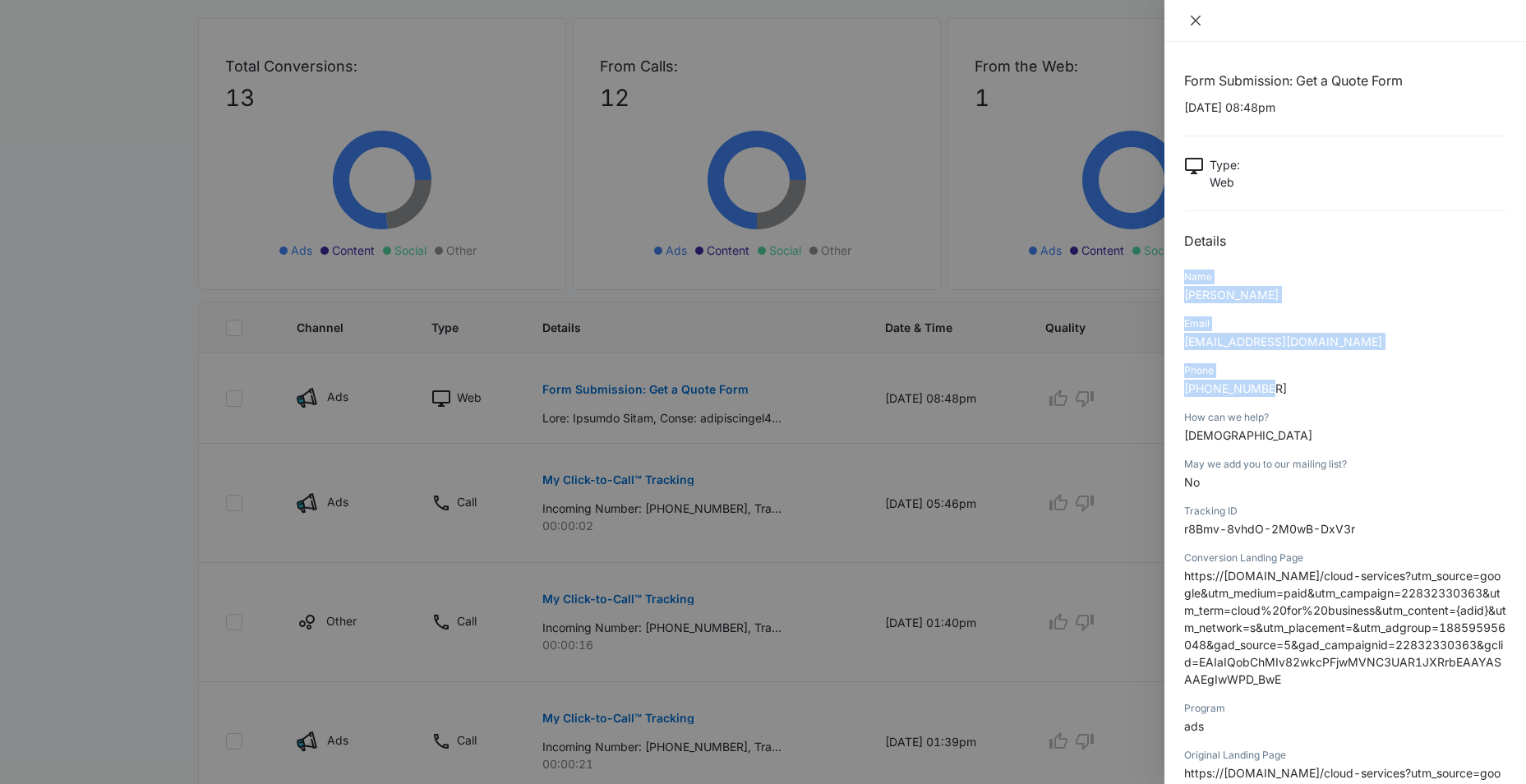
click at [1196, 23] on icon "close" at bounding box center [1195, 20] width 13 height 13
